Goal: Transaction & Acquisition: Purchase product/service

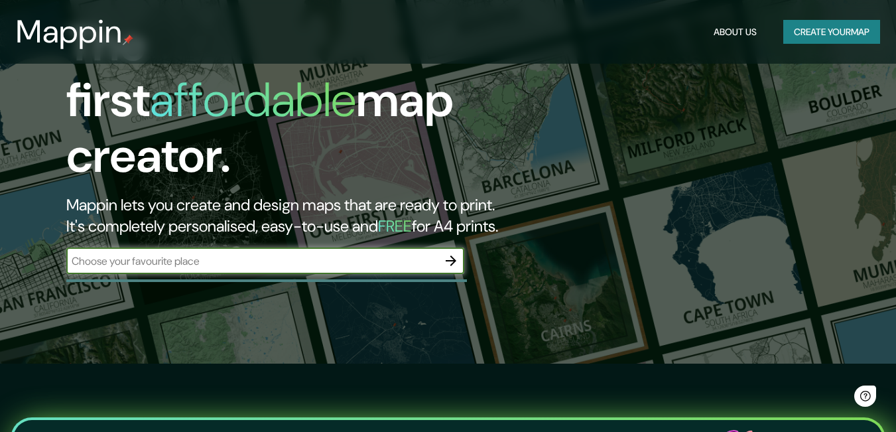
scroll to position [133, 0]
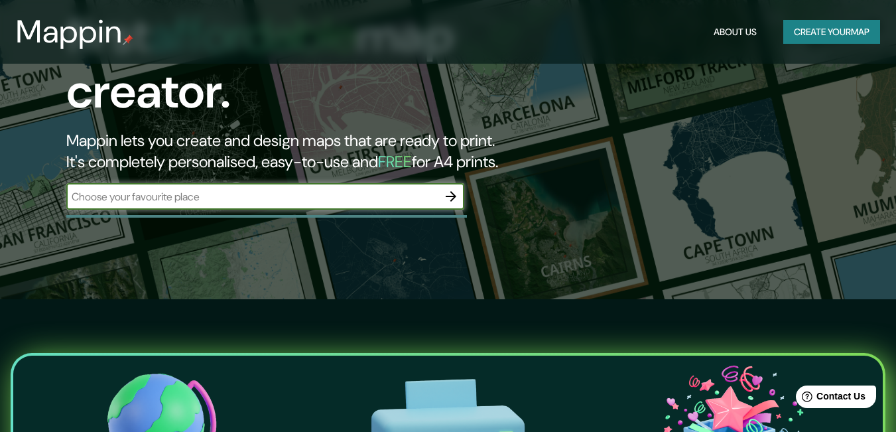
click at [440, 183] on button "button" at bounding box center [451, 196] width 27 height 27
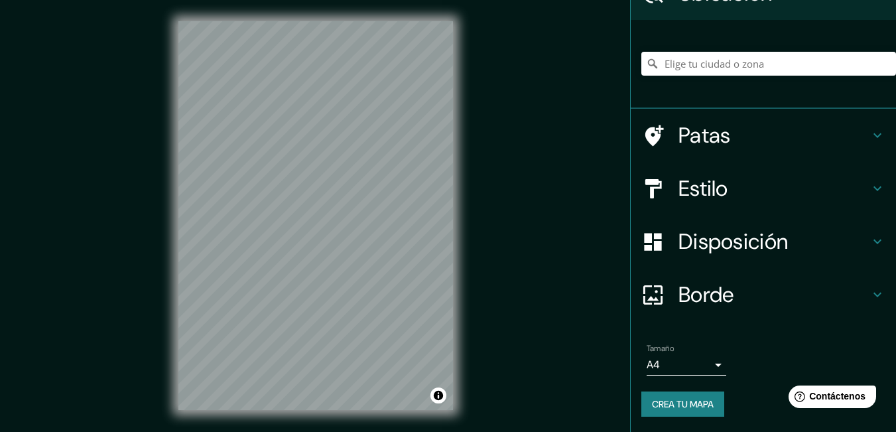
click at [570, 247] on div "Mappin Ubicación Patas Estilo Disposición Borde Elige un borde. Consejo : puede…" at bounding box center [448, 226] width 896 height 452
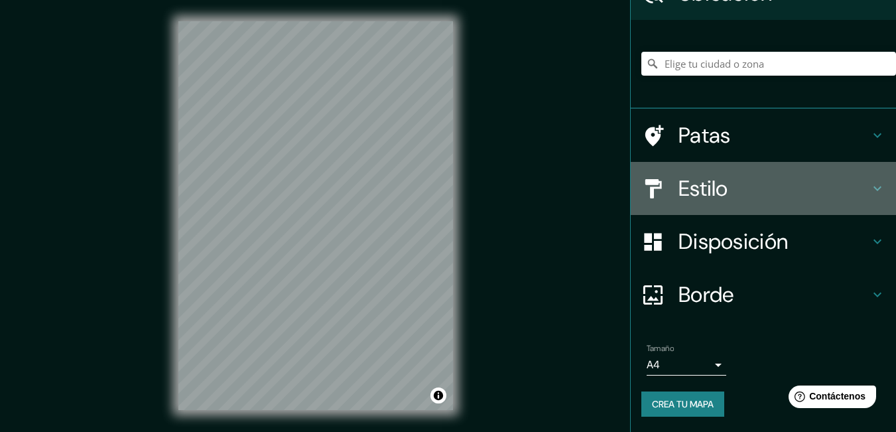
click at [683, 185] on font "Estilo" at bounding box center [703, 188] width 50 height 28
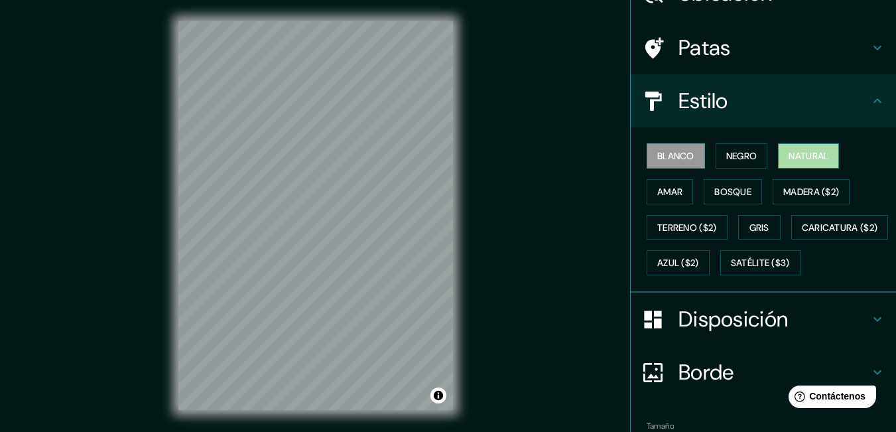
click at [794, 160] on font "Natural" at bounding box center [808, 156] width 40 height 12
click at [542, 275] on div "Mappin Ubicación Patas Estilo Blanco Negro Natural [PERSON_NAME] ($2) Terreno (…" at bounding box center [448, 226] width 896 height 452
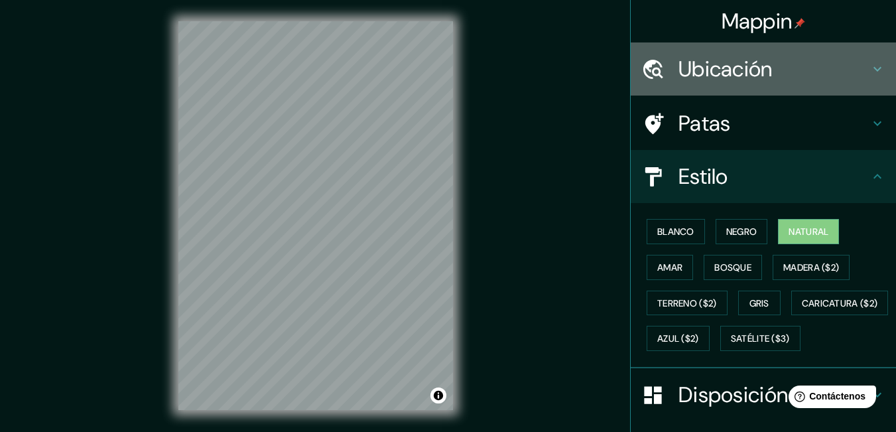
click at [710, 72] on font "Ubicación" at bounding box center [725, 69] width 94 height 28
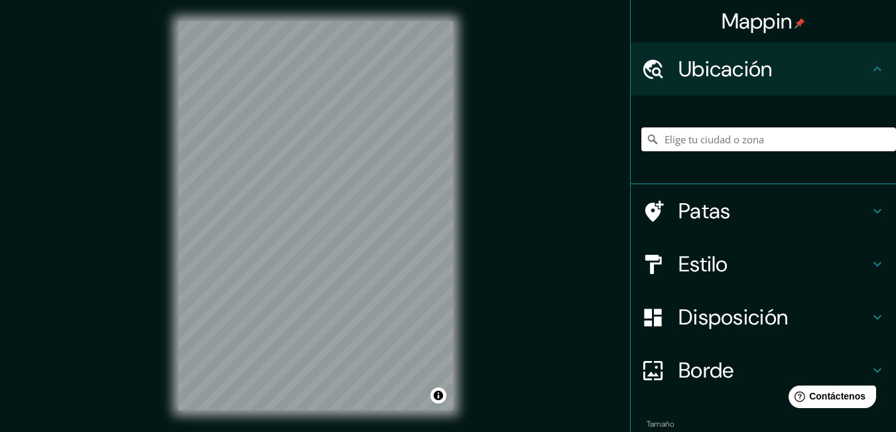
click at [698, 141] on input "Elige tu ciudad o zona" at bounding box center [768, 139] width 255 height 24
click at [703, 139] on input "Elige tu ciudad o zona" at bounding box center [768, 139] width 255 height 24
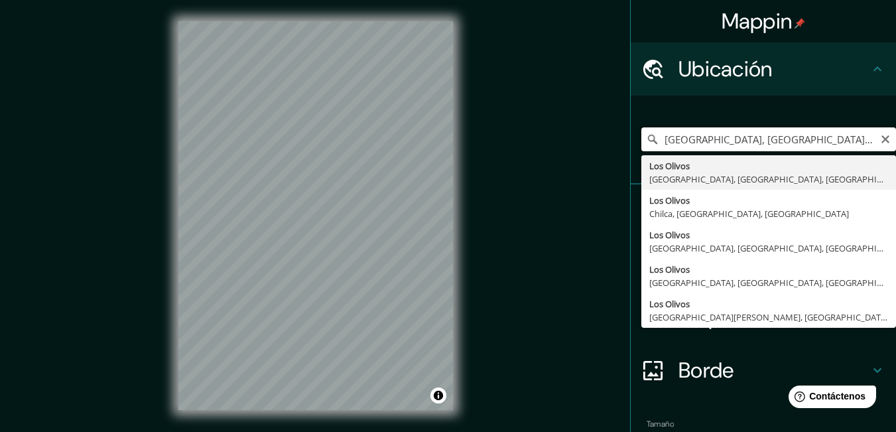
type input "[GEOGRAPHIC_DATA], [GEOGRAPHIC_DATA], [GEOGRAPHIC_DATA], [GEOGRAPHIC_DATA]"
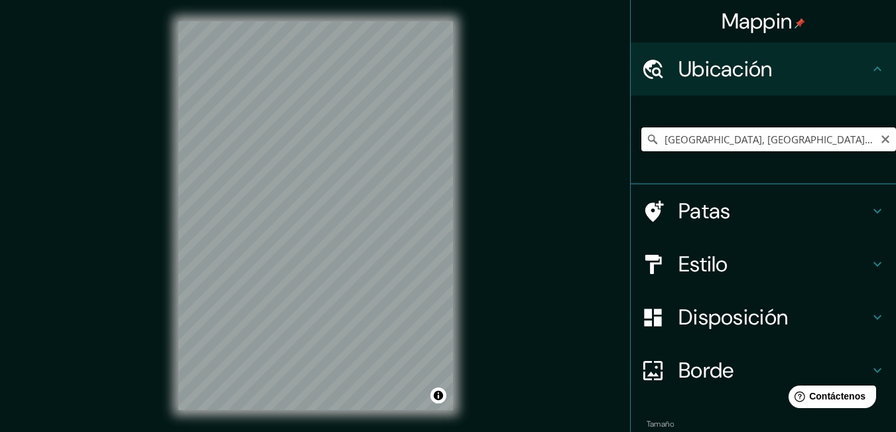
click at [849, 142] on input "[GEOGRAPHIC_DATA], [GEOGRAPHIC_DATA], [GEOGRAPHIC_DATA], [GEOGRAPHIC_DATA]" at bounding box center [768, 139] width 255 height 24
